Goal: Find specific page/section

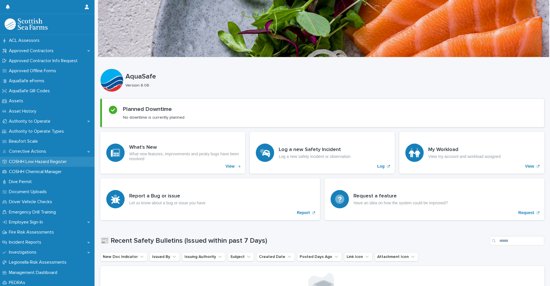
scroll to position [29, 0]
click at [48, 162] on p "COSHH Low Hazard Register" at bounding box center [39, 162] width 65 height 5
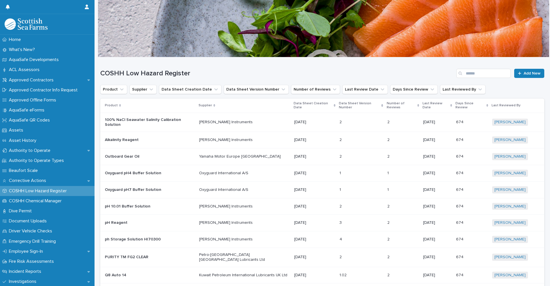
click at [160, 126] on td "100% NaCl Seawater Salinity Calibration Solution" at bounding box center [148, 122] width 97 height 19
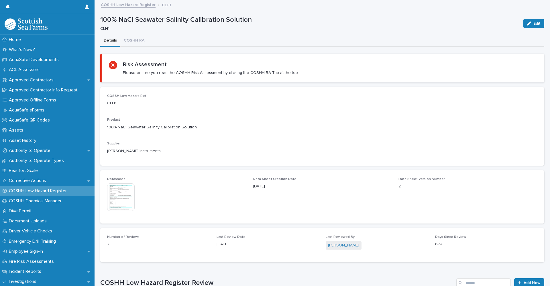
click at [135, 39] on button "COSHH RA" at bounding box center [134, 41] width 28 height 12
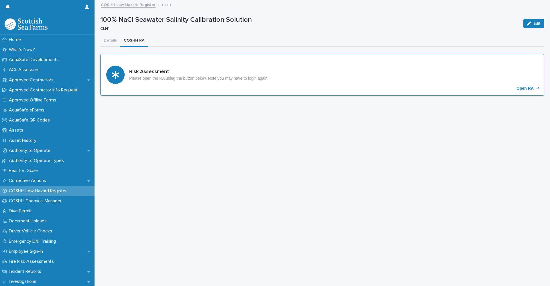
click at [160, 85] on div "Risk Assessment Please open the RA using the button below. Note you may have to…" at bounding box center [322, 75] width 444 height 42
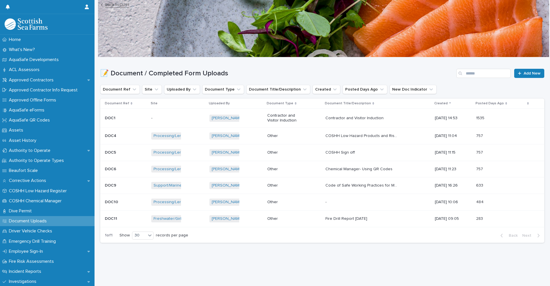
click at [44, 220] on p "Document Uploads" at bounding box center [29, 220] width 45 height 5
